Goal: Communication & Community: Answer question/provide support

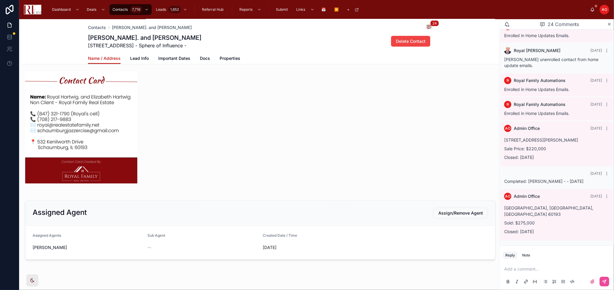
scroll to position [292, 0]
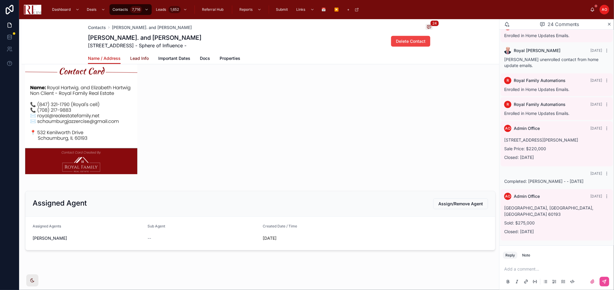
click at [142, 58] on span "Lead Info" at bounding box center [139, 58] width 19 height 6
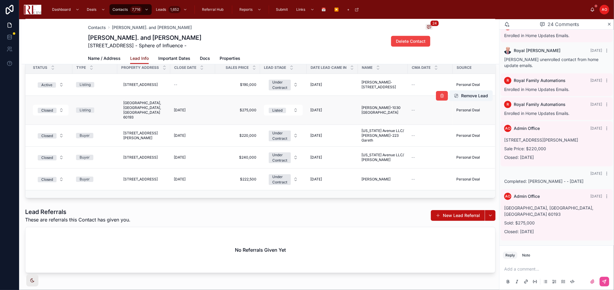
scroll to position [335, 0]
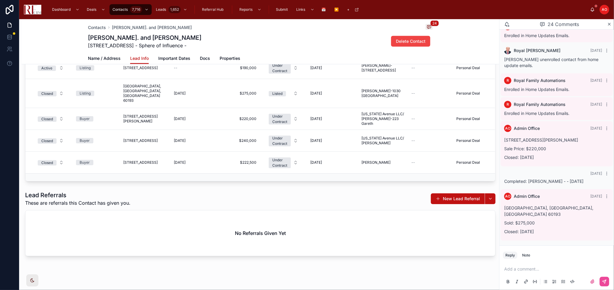
click at [258, 36] on div "[PERSON_NAME]. and [PERSON_NAME] [STREET_ADDRESS] - Sphere of Influence - Delet…" at bounding box center [260, 41] width 345 height 16
click at [359, 56] on div "Name / Address Lead Info Important Dates Docs Properties" at bounding box center [260, 58] width 345 height 11
click at [342, 42] on div "[PERSON_NAME]. and [PERSON_NAME] [STREET_ADDRESS] - Sphere of Influence - Delet…" at bounding box center [260, 41] width 345 height 16
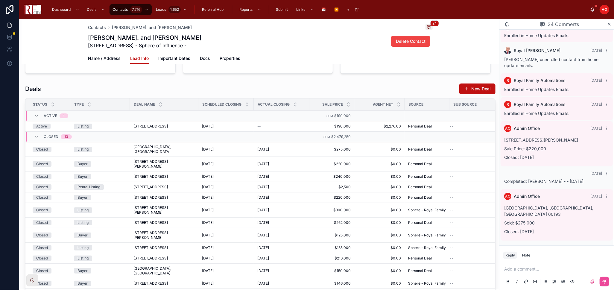
scroll to position [69, 0]
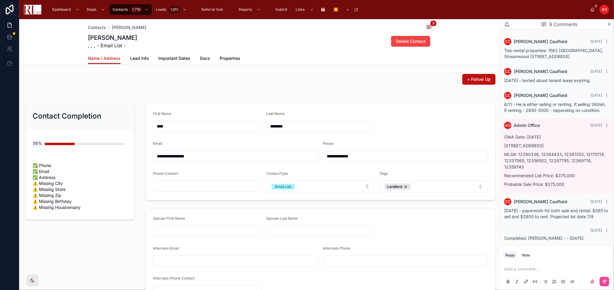
scroll to position [97, 0]
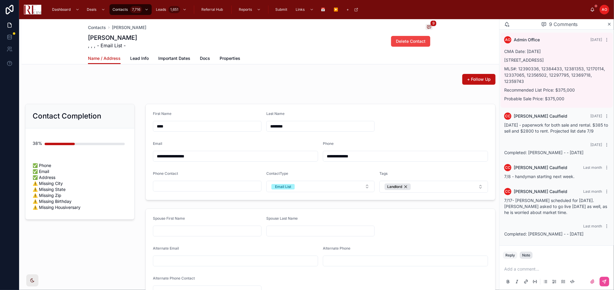
click at [530, 254] on div "Note" at bounding box center [526, 255] width 8 height 5
click at [524, 270] on p at bounding box center [557, 269] width 107 height 6
click at [525, 269] on p at bounding box center [557, 269] width 107 height 6
click at [517, 270] on p at bounding box center [557, 269] width 107 height 6
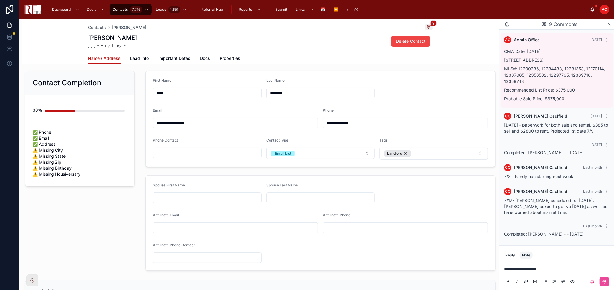
scroll to position [0, 0]
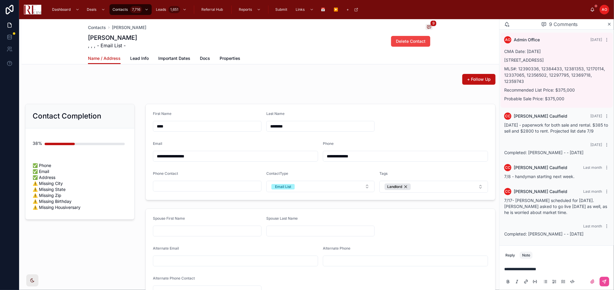
click at [546, 266] on p "**********" at bounding box center [557, 269] width 107 height 6
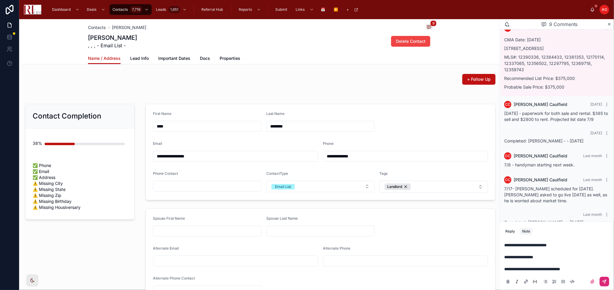
click at [606, 282] on icon at bounding box center [604, 281] width 5 height 5
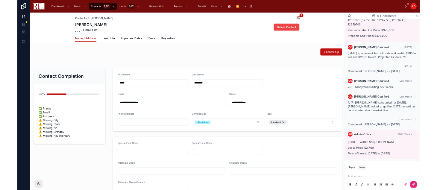
scroll to position [143, 0]
